Goal: Browse casually: Explore the website without a specific task or goal

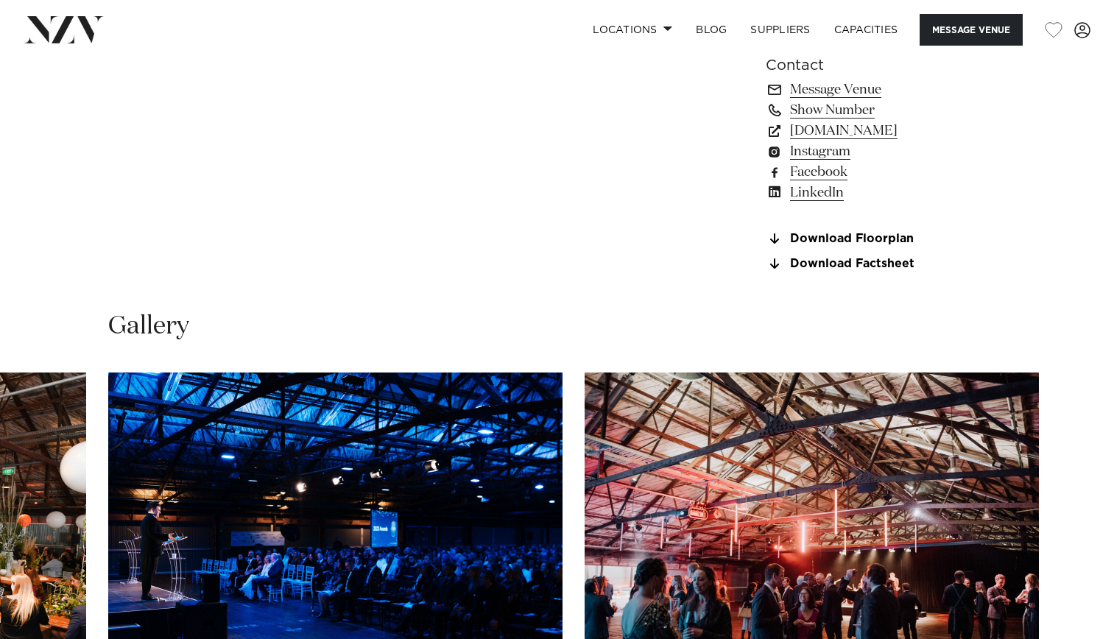
scroll to position [1473, 0]
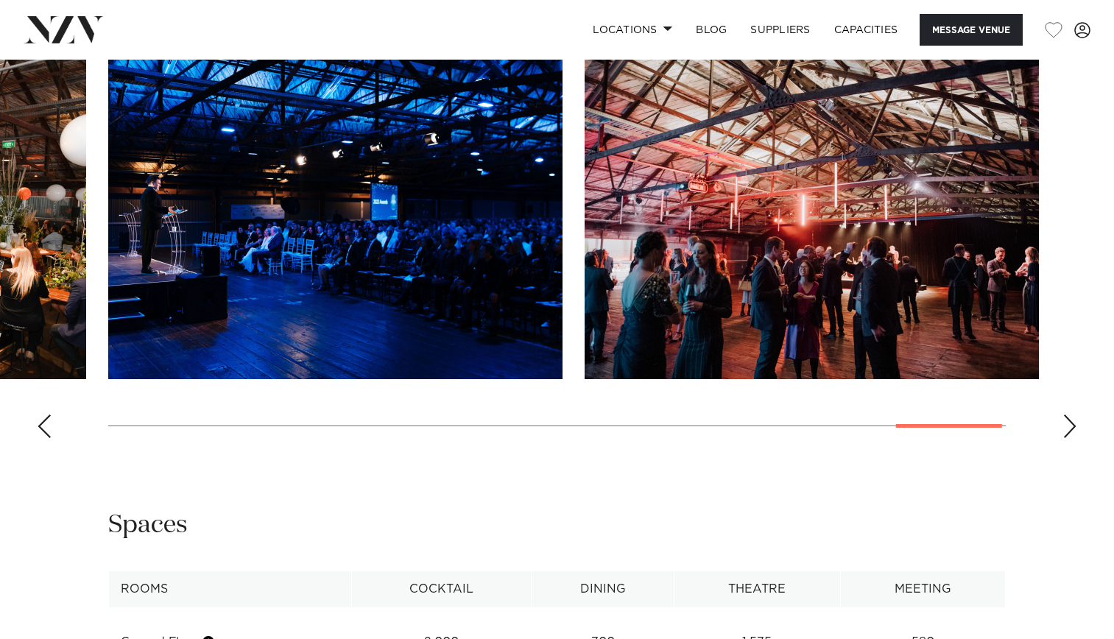
click at [47, 438] on div "Previous slide" at bounding box center [44, 427] width 15 height 24
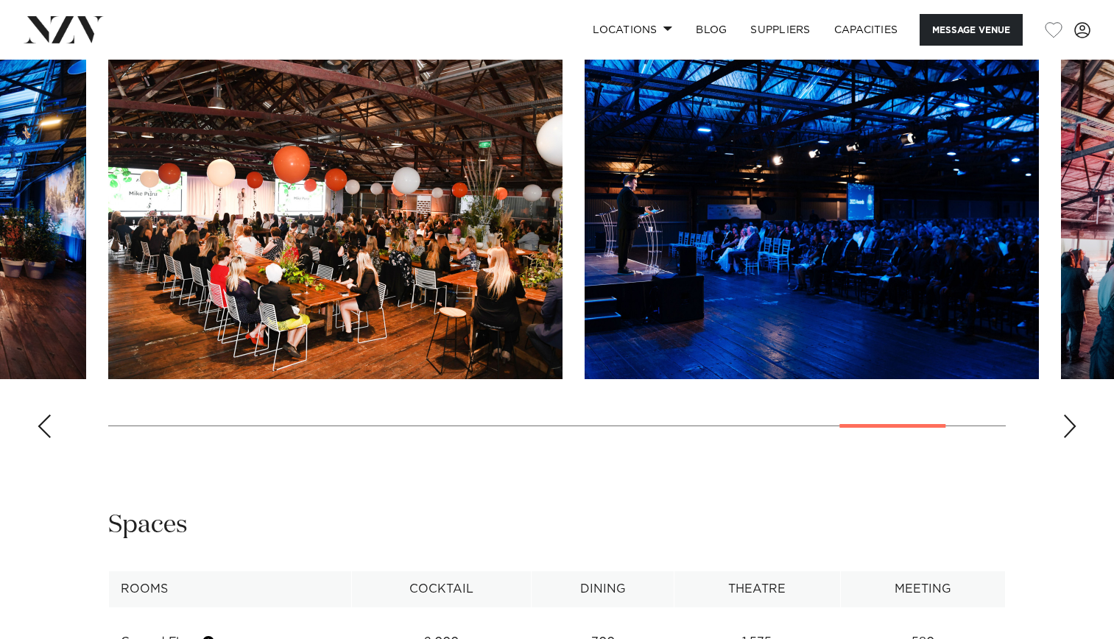
click at [47, 438] on div "Previous slide" at bounding box center [44, 427] width 15 height 24
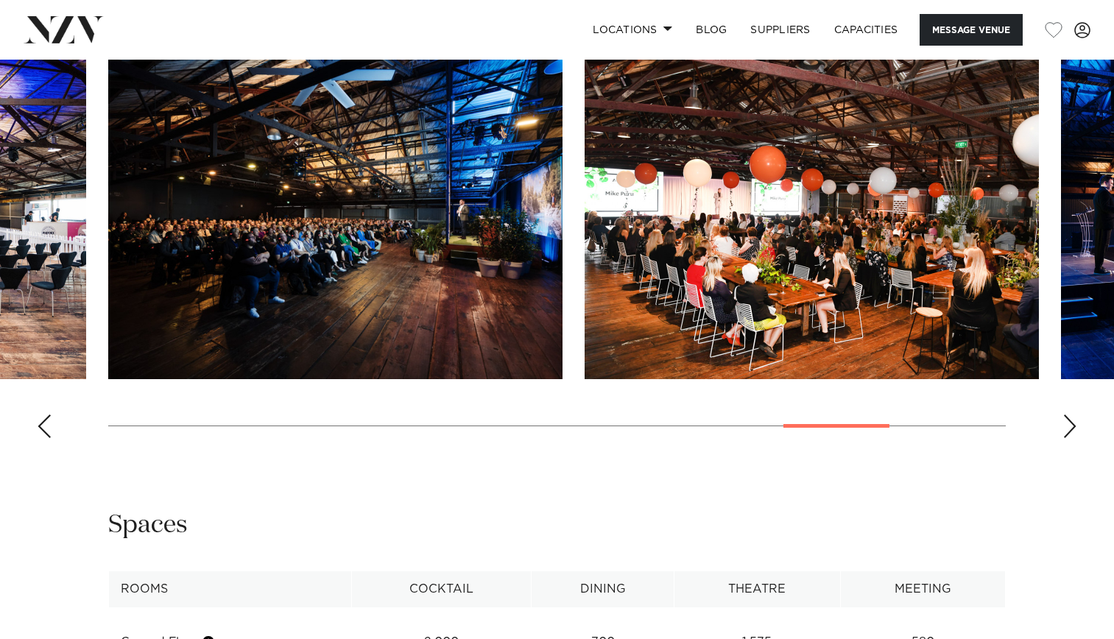
click at [47, 438] on div "Previous slide" at bounding box center [44, 427] width 15 height 24
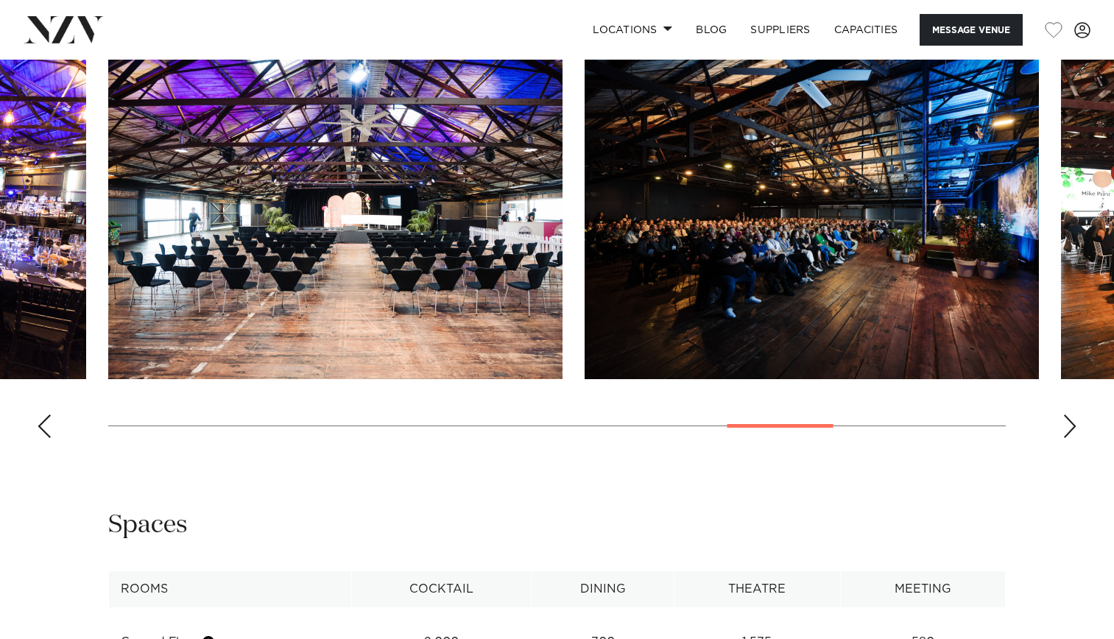
click at [1070, 438] on div "Next slide" at bounding box center [1070, 427] width 15 height 24
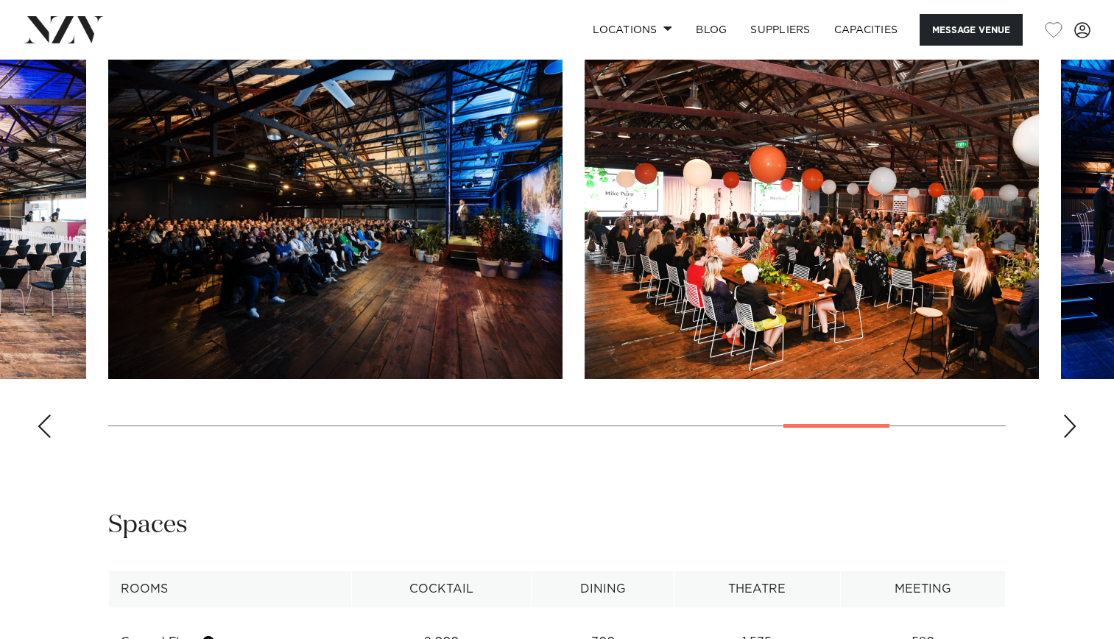
click at [1070, 438] on div "Next slide" at bounding box center [1070, 427] width 15 height 24
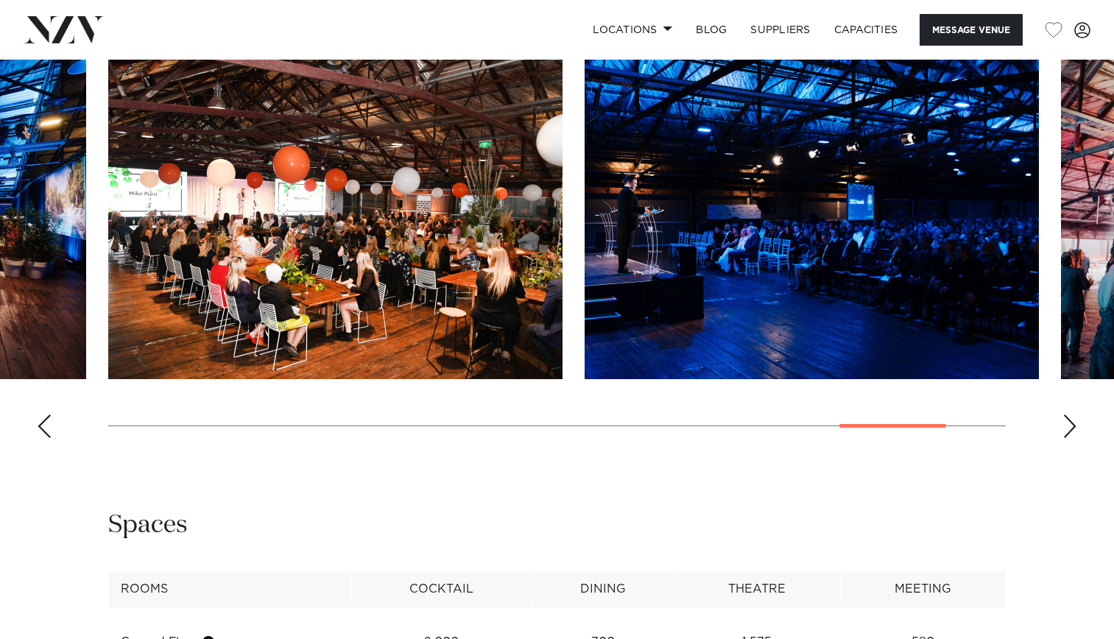
click at [57, 450] on swiper-container at bounding box center [557, 248] width 1114 height 404
click at [49, 438] on div "Previous slide" at bounding box center [44, 427] width 15 height 24
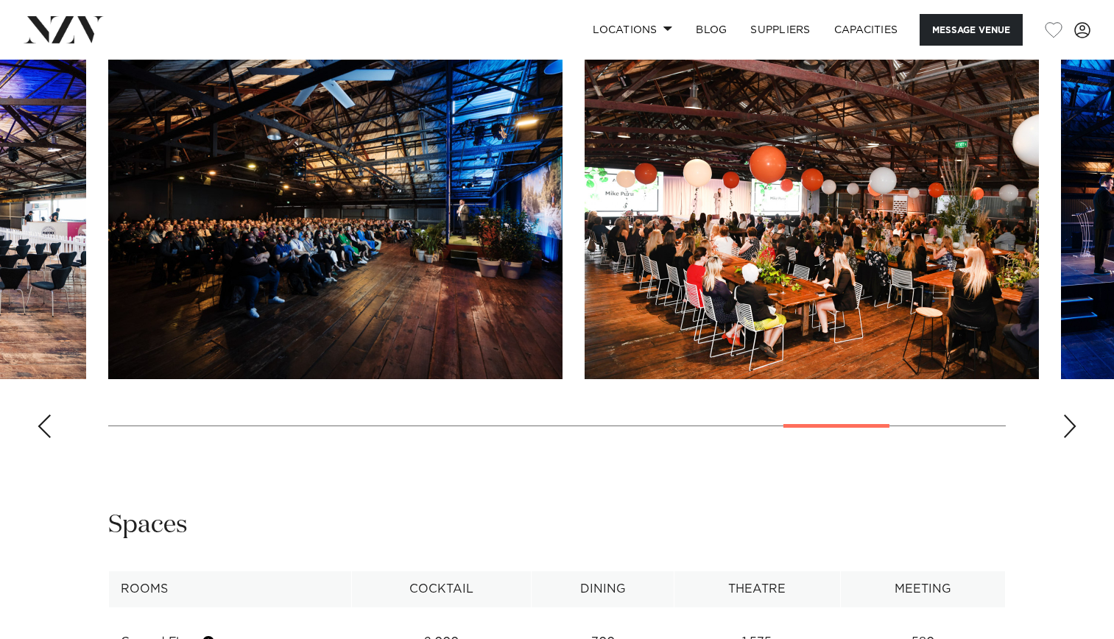
click at [49, 438] on div "Previous slide" at bounding box center [44, 427] width 15 height 24
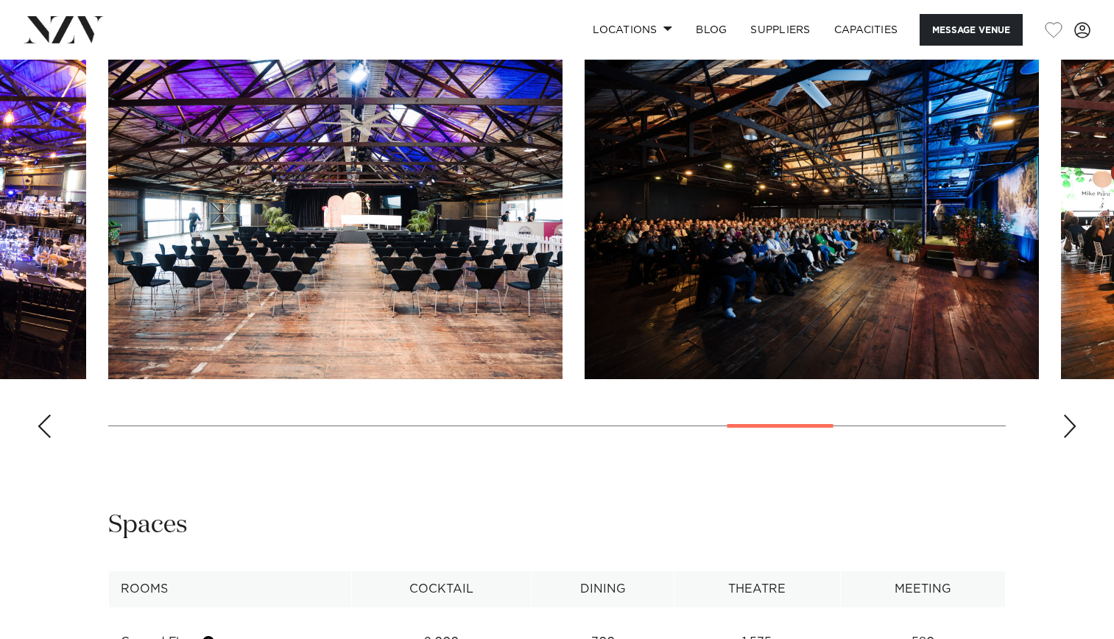
click at [49, 438] on div "Previous slide" at bounding box center [44, 427] width 15 height 24
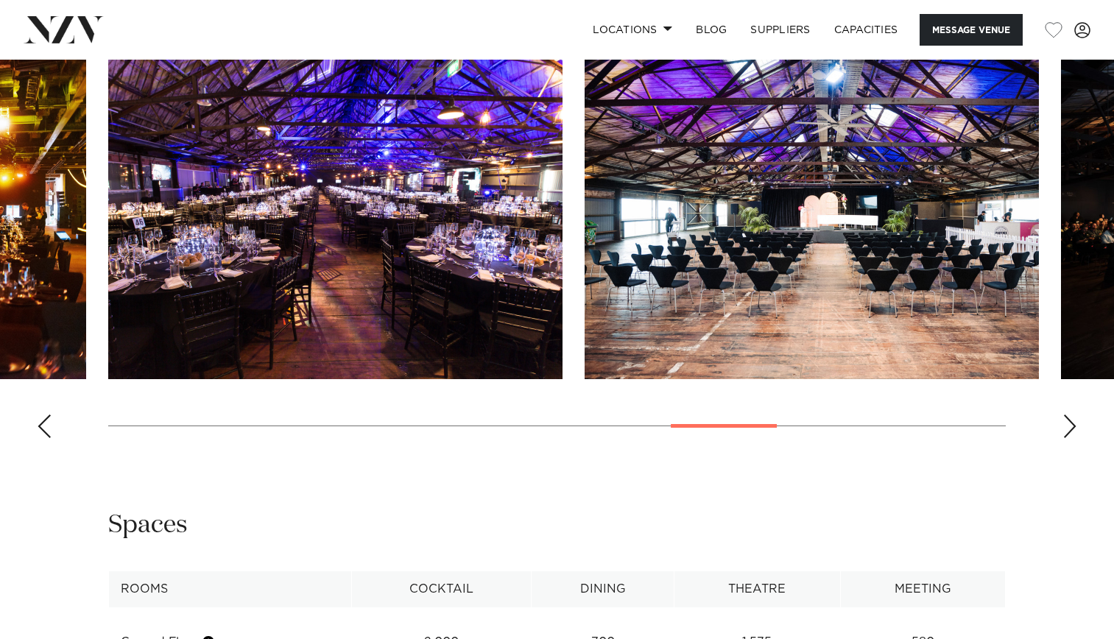
click at [49, 438] on div "Previous slide" at bounding box center [44, 427] width 15 height 24
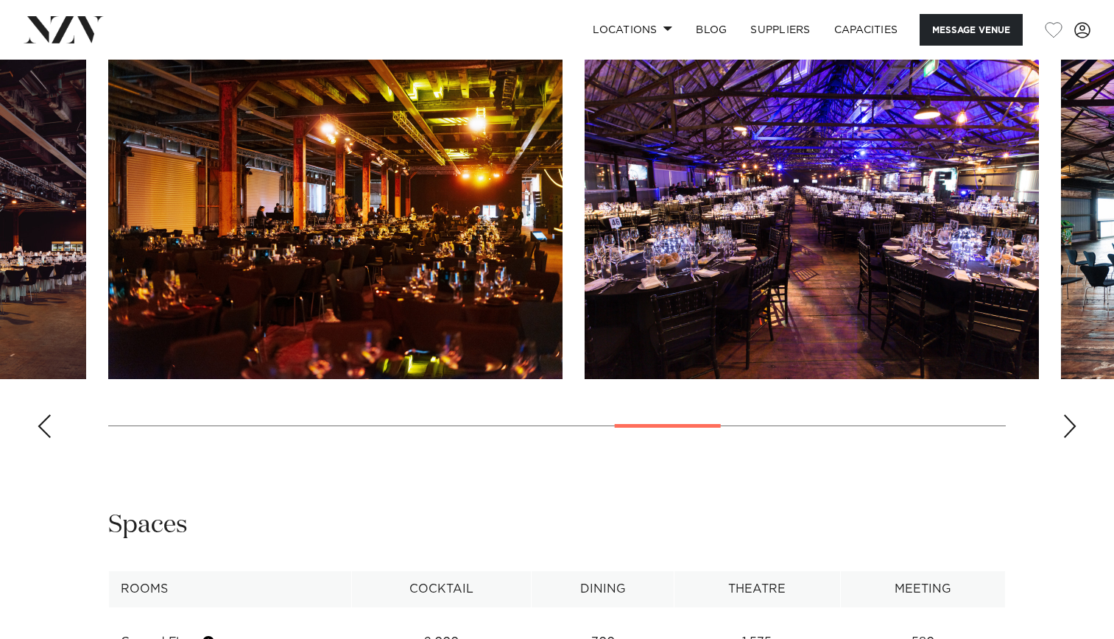
click at [49, 438] on div "Previous slide" at bounding box center [44, 427] width 15 height 24
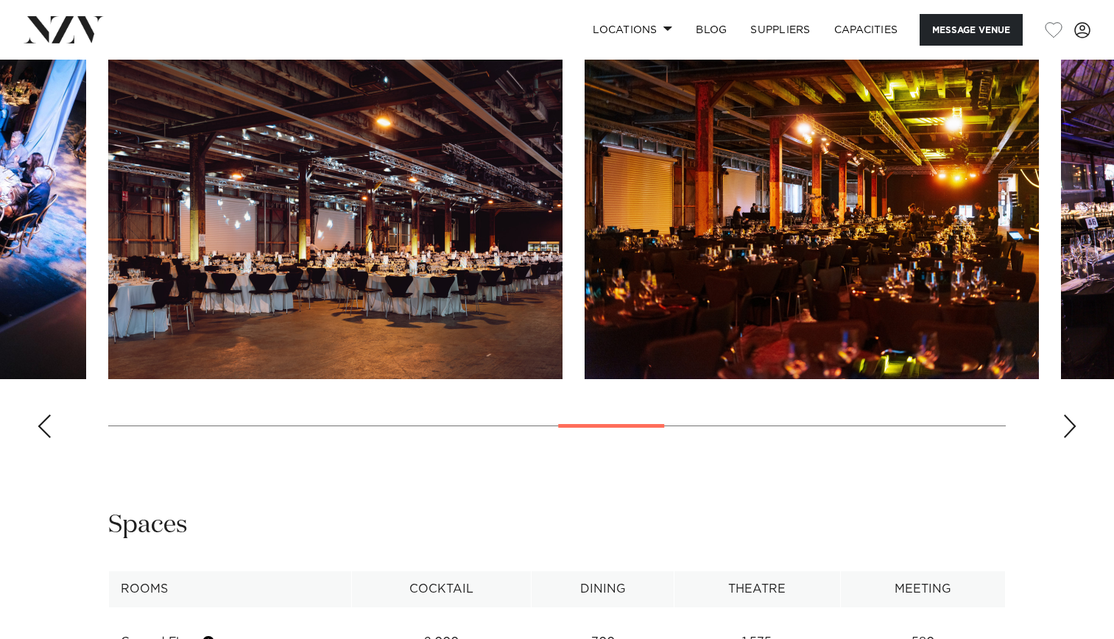
click at [49, 438] on div "Previous slide" at bounding box center [44, 427] width 15 height 24
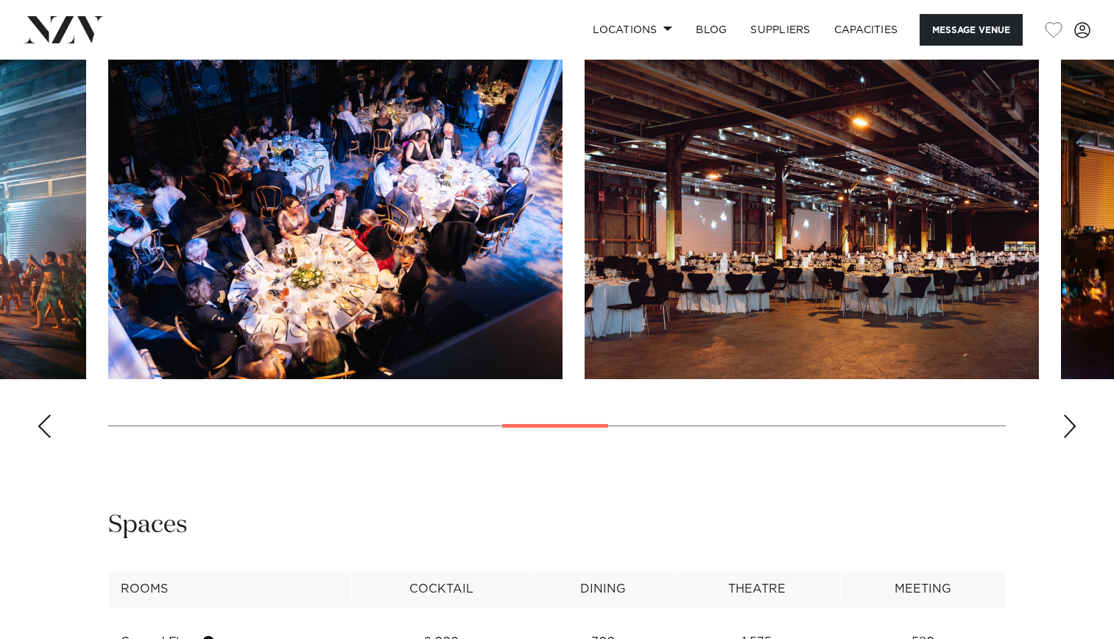
click at [49, 438] on div "Previous slide" at bounding box center [44, 427] width 15 height 24
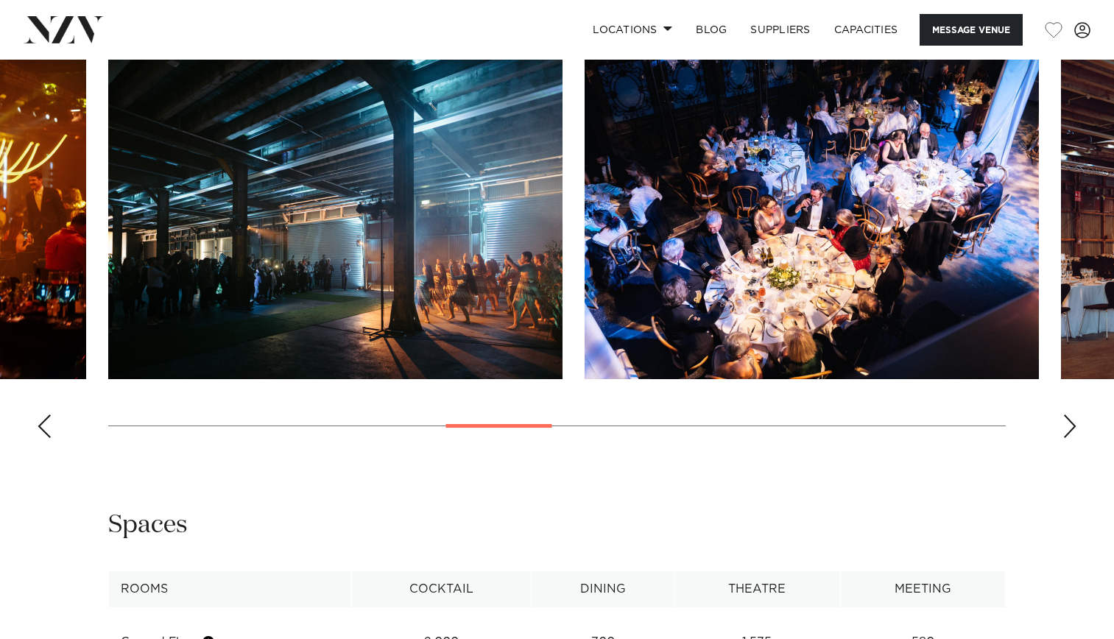
click at [49, 438] on div "Previous slide" at bounding box center [44, 427] width 15 height 24
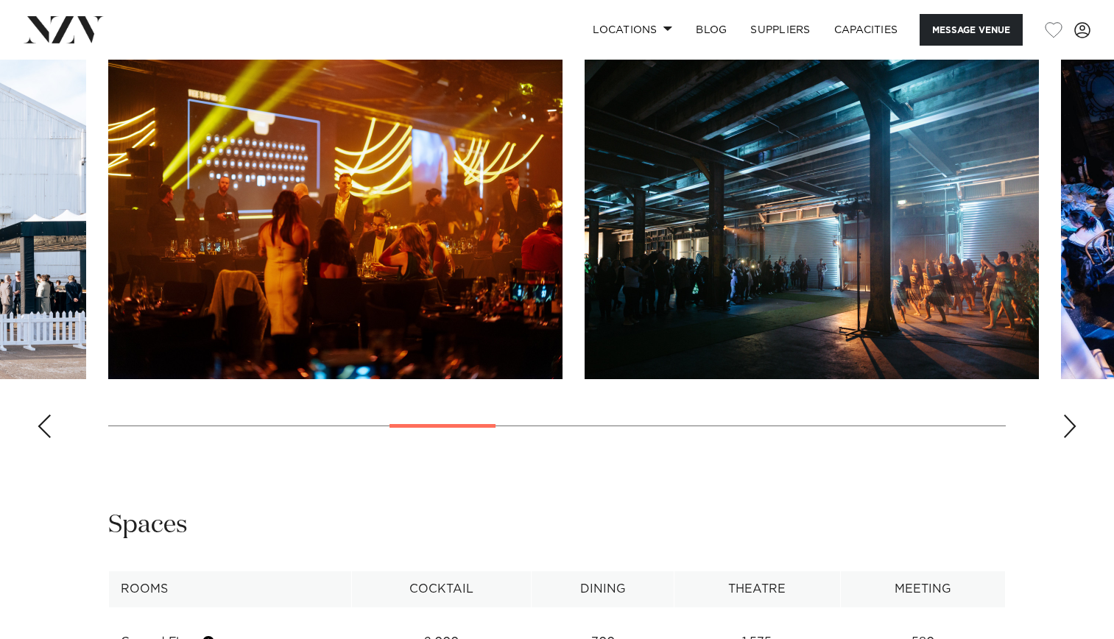
click at [1078, 450] on swiper-container at bounding box center [557, 248] width 1114 height 404
click at [1066, 438] on div "Next slide" at bounding box center [1070, 427] width 15 height 24
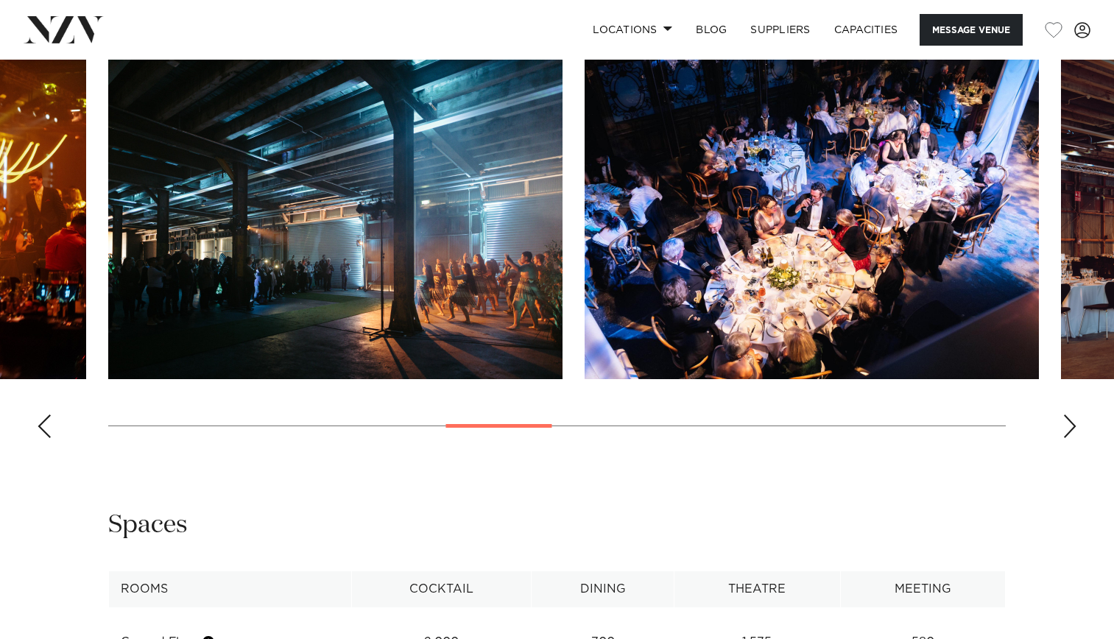
click at [1066, 438] on div "Next slide" at bounding box center [1070, 427] width 15 height 24
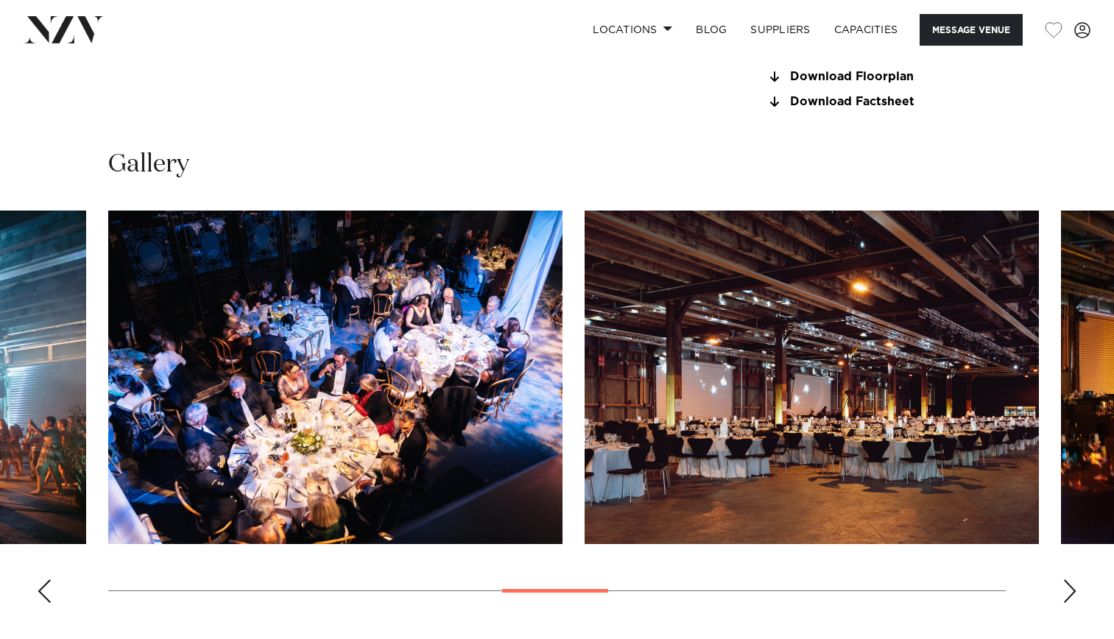
scroll to position [1399, 0]
